Goal: Navigation & Orientation: Find specific page/section

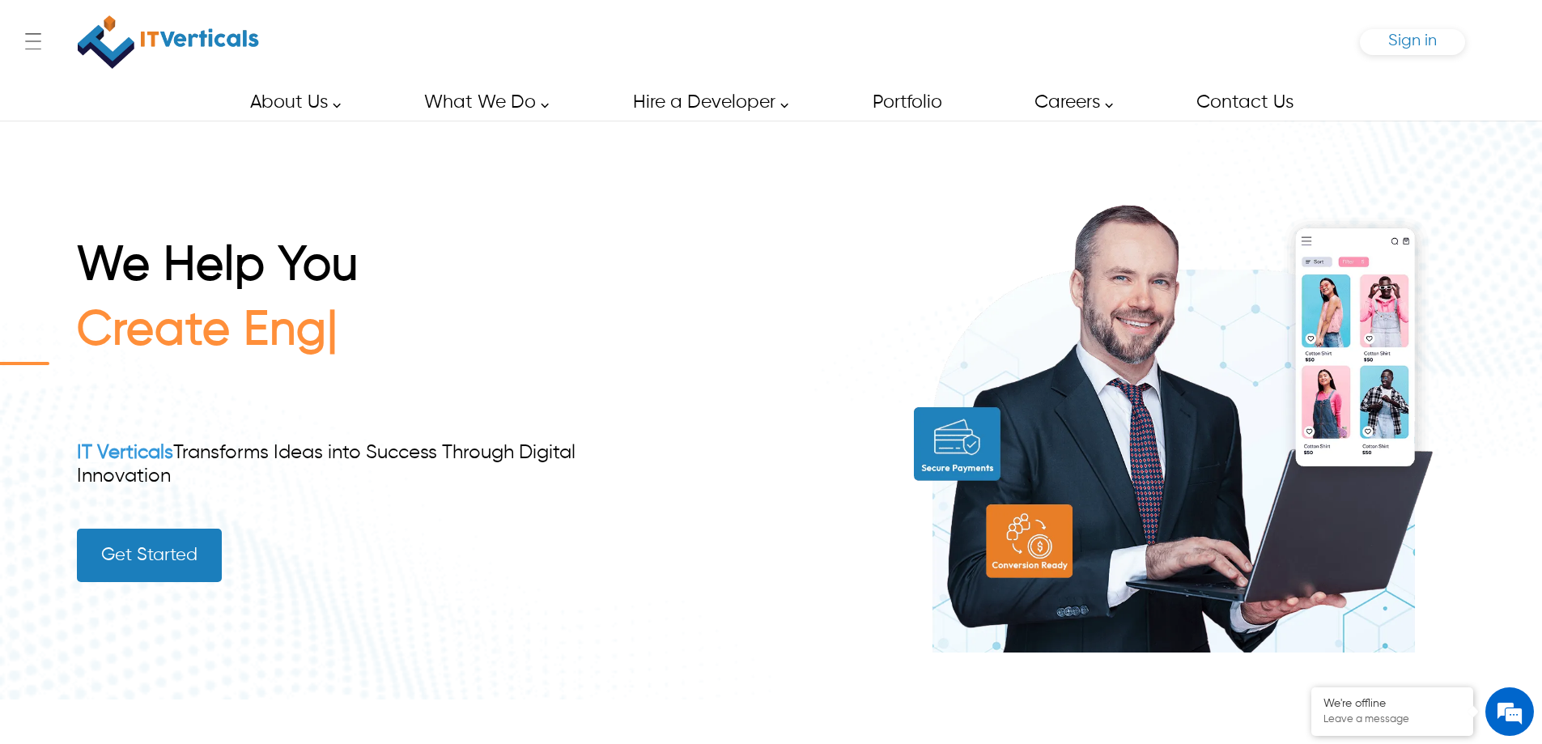
click at [1423, 45] on span "Sign in" at bounding box center [1412, 40] width 49 height 17
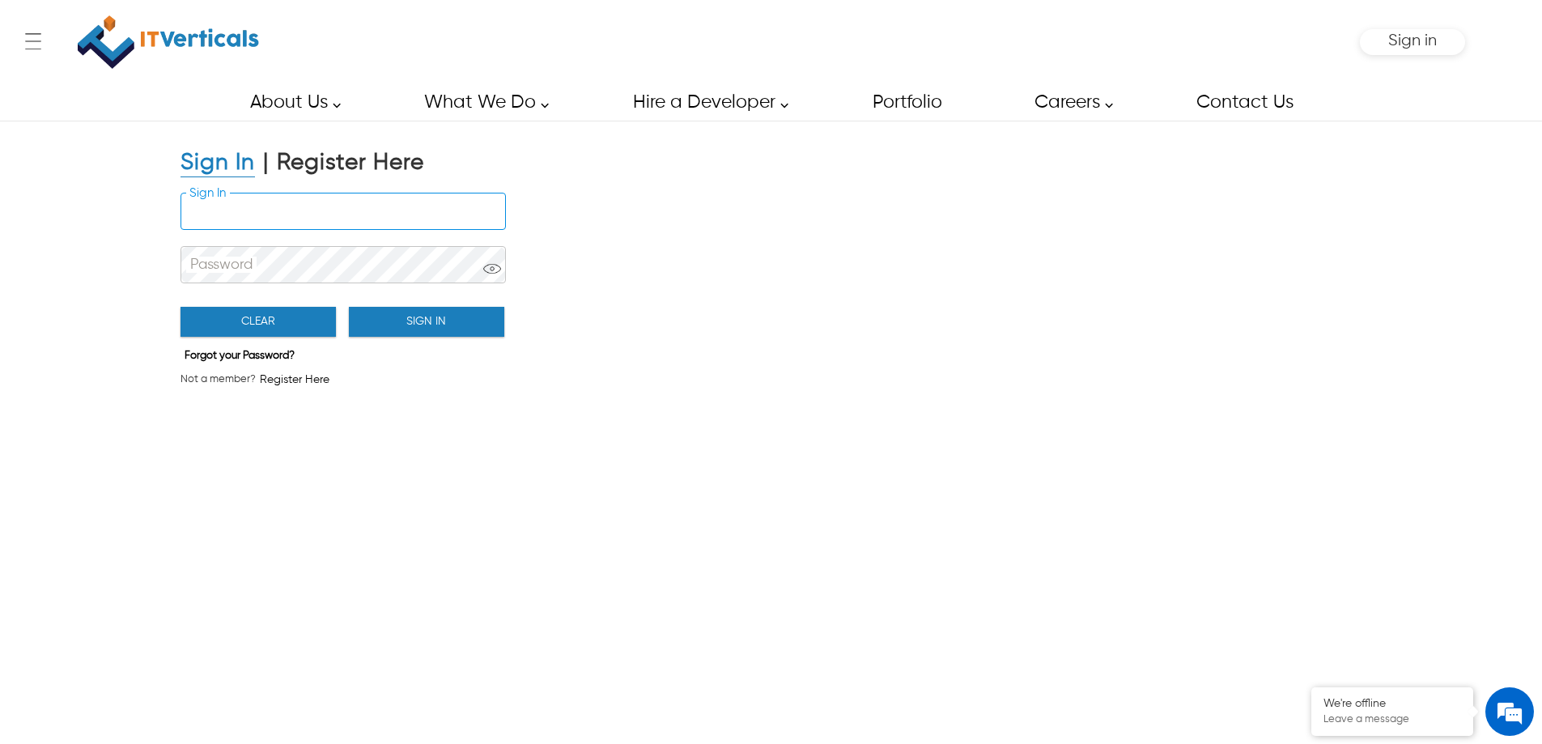
click at [282, 201] on input "Sign In" at bounding box center [343, 211] width 324 height 36
type input "**********"
click at [380, 320] on button "Sign In" at bounding box center [426, 322] width 155 height 30
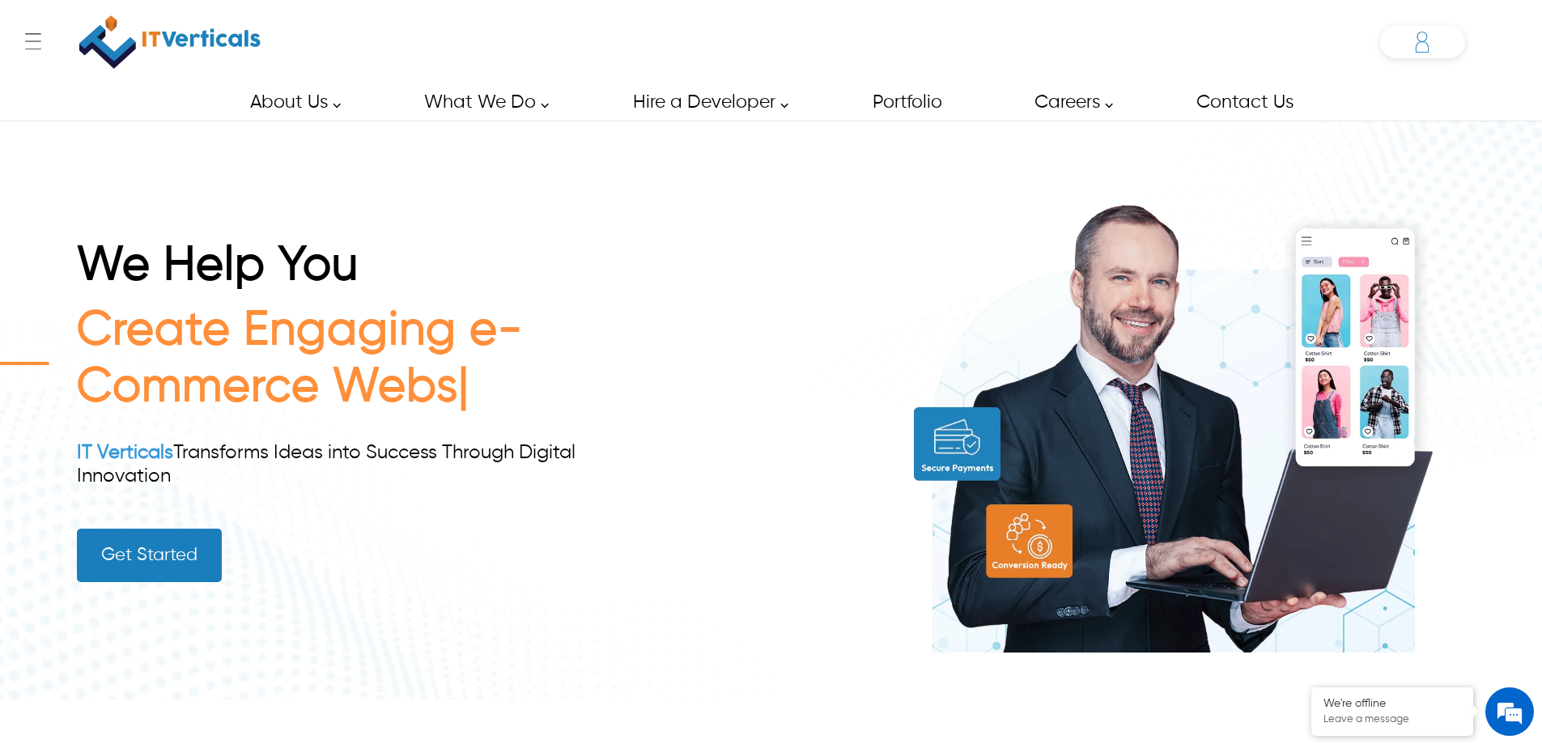
click at [1421, 46] on icon at bounding box center [1422, 42] width 32 height 32
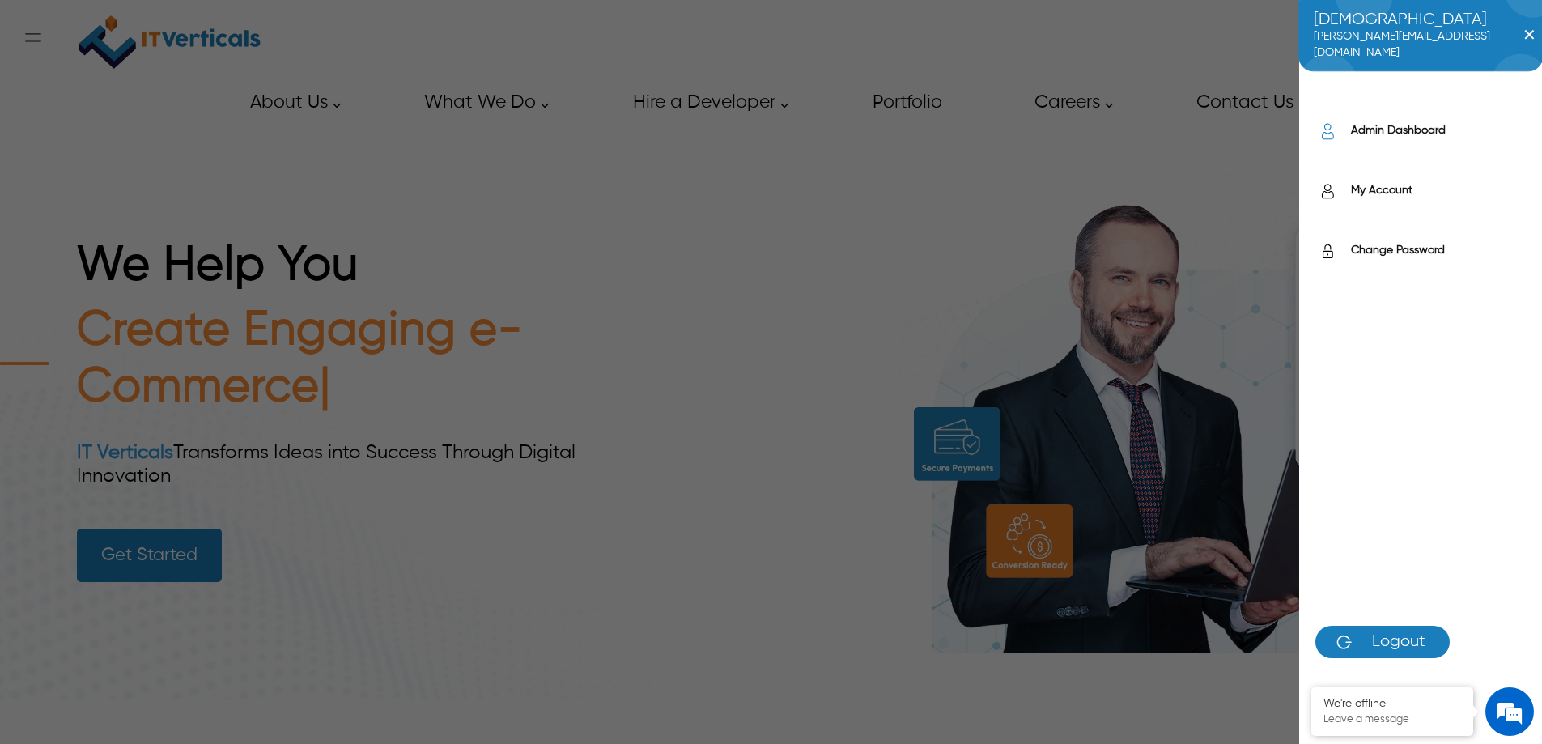
click at [1402, 129] on label "Admin Dashboard" at bounding box center [1438, 130] width 175 height 16
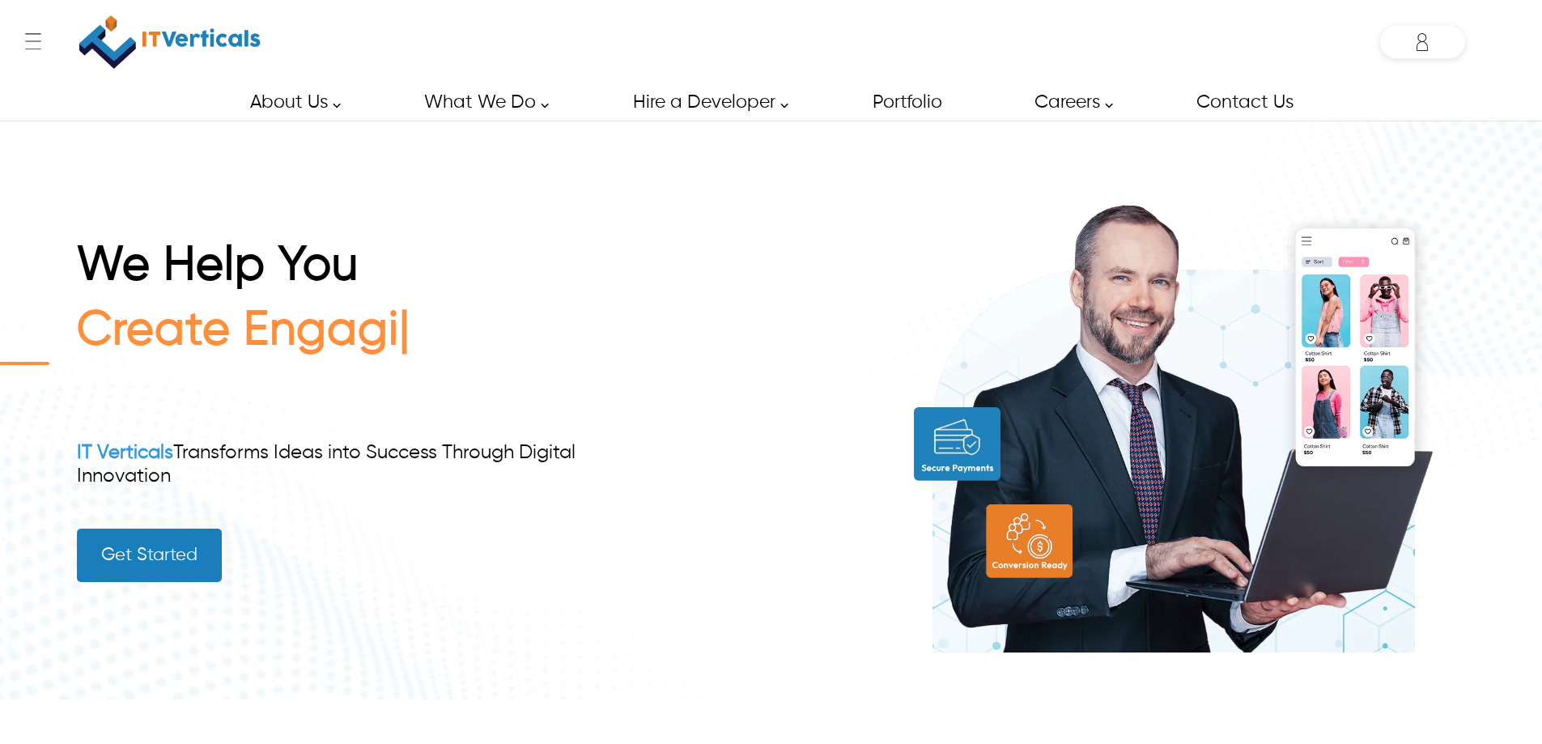
click at [1423, 44] on div "Muhammad moiz.muhammad@itverticals.com ✕ Admin Dashboard My Account Change Pass…" at bounding box center [1422, 42] width 85 height 32
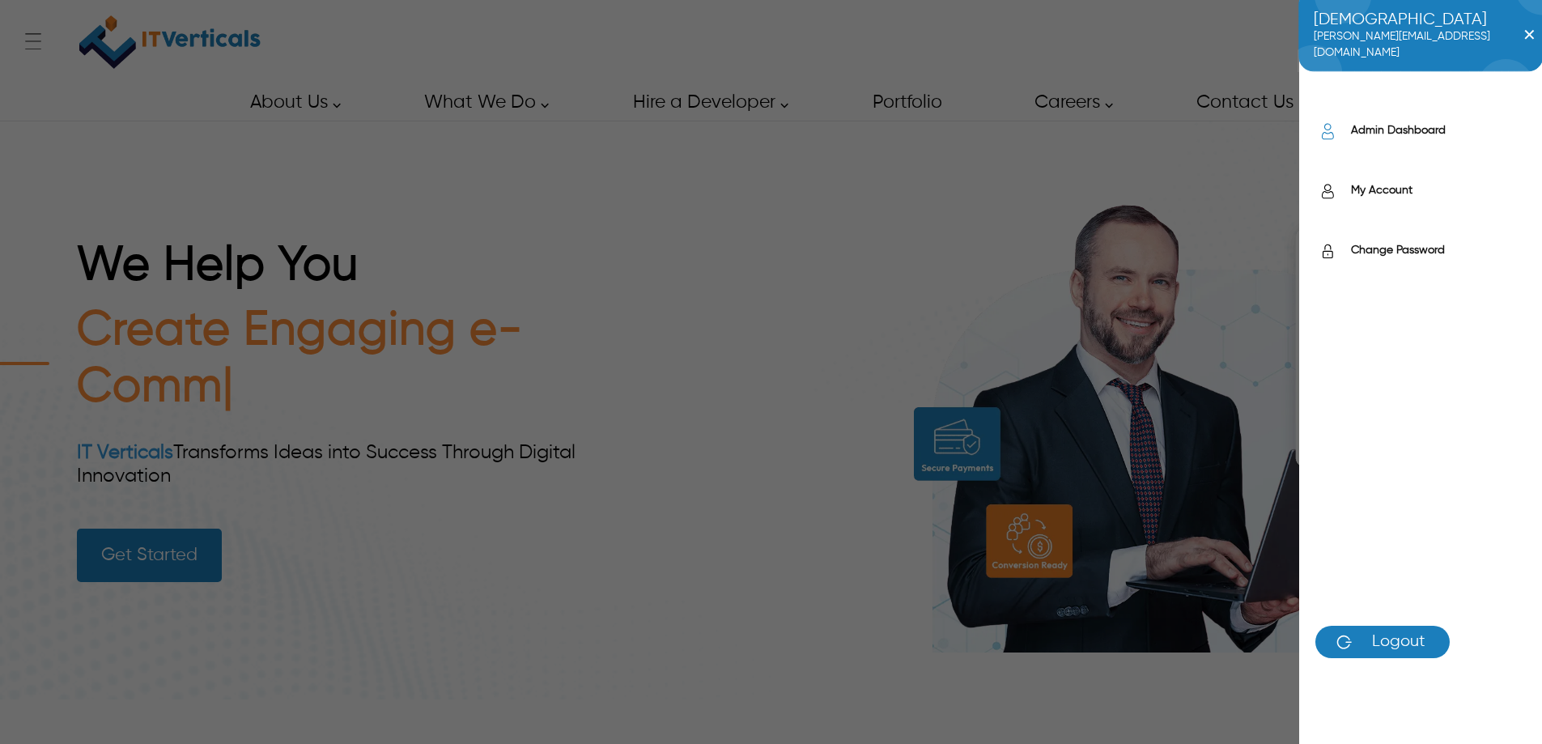
click at [1407, 129] on label "Admin Dashboard" at bounding box center [1438, 130] width 175 height 16
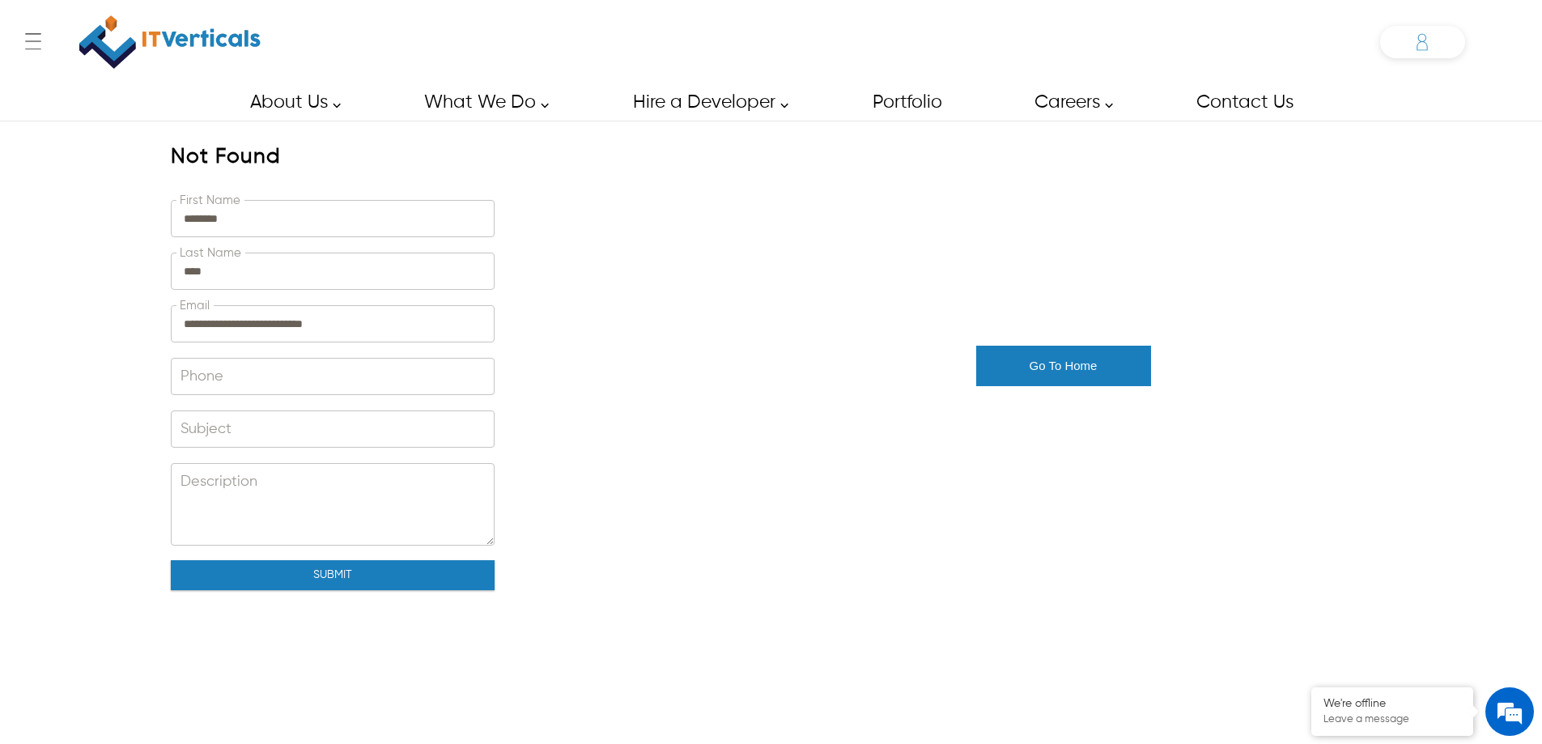
click at [1416, 45] on div "Muhammad [EMAIL_ADDRESS][DOMAIN_NAME] ✕ Admin Dashboard My Account Change Passw…" at bounding box center [1422, 42] width 85 height 32
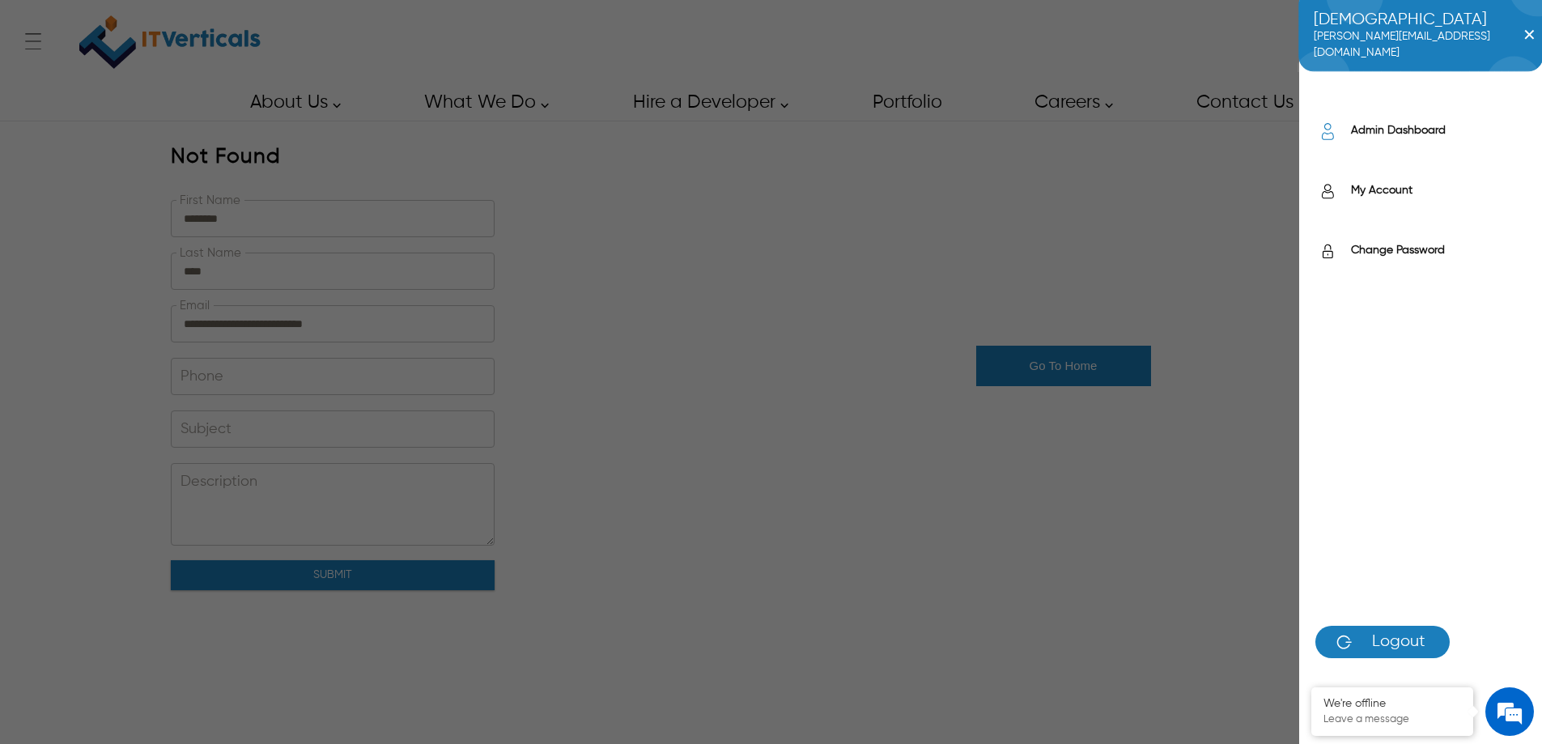
click at [1397, 132] on label "Admin Dashboard" at bounding box center [1438, 130] width 175 height 16
